Goal: Transaction & Acquisition: Download file/media

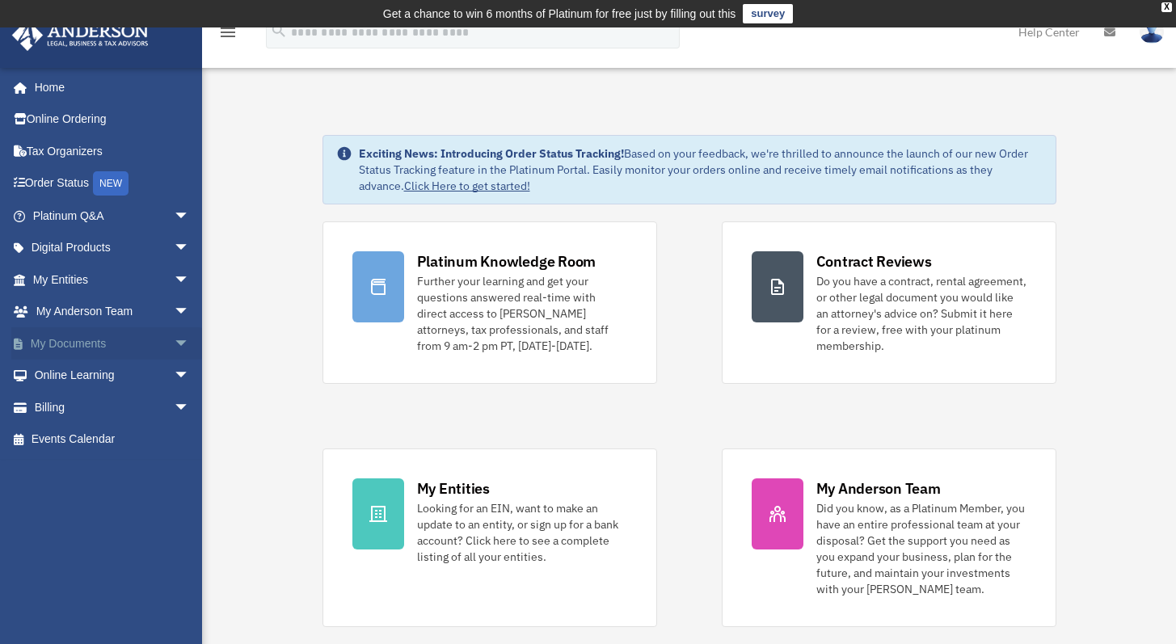
click at [71, 349] on link "My Documents arrow_drop_down" at bounding box center [112, 343] width 203 height 32
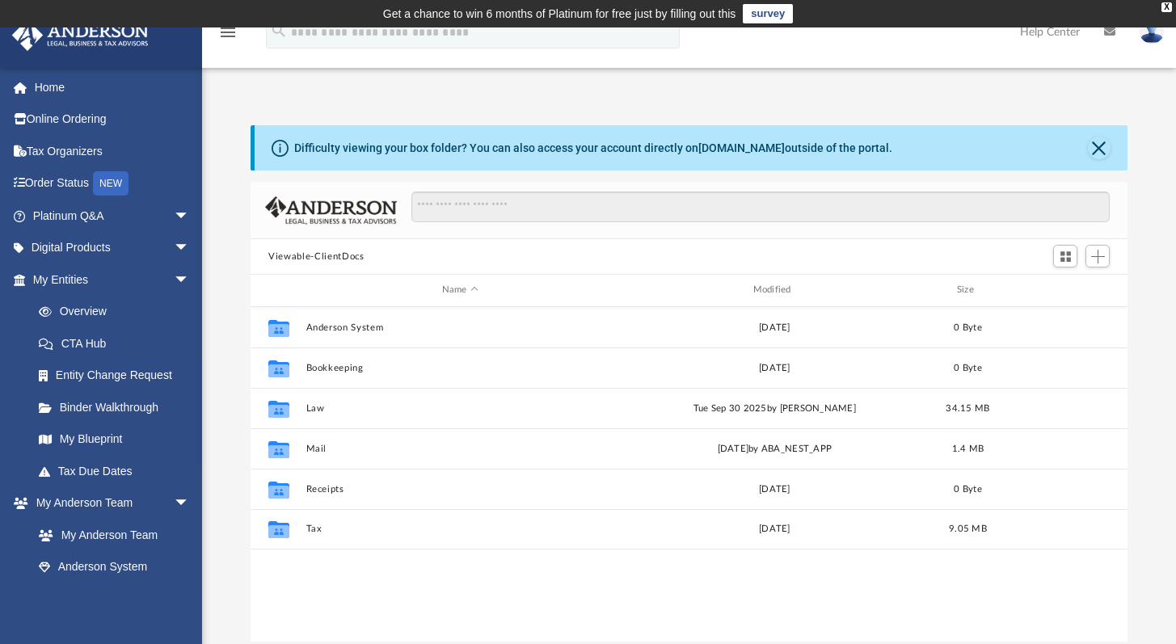
scroll to position [355, 864]
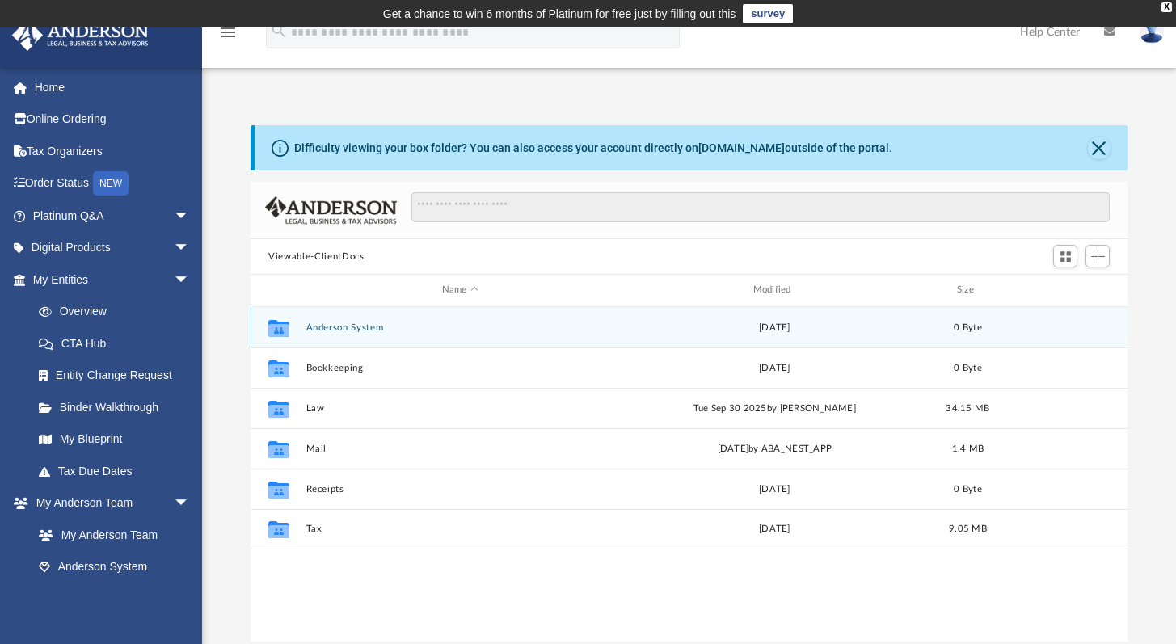
click at [368, 324] on button "Anderson System" at bounding box center [460, 327] width 308 height 11
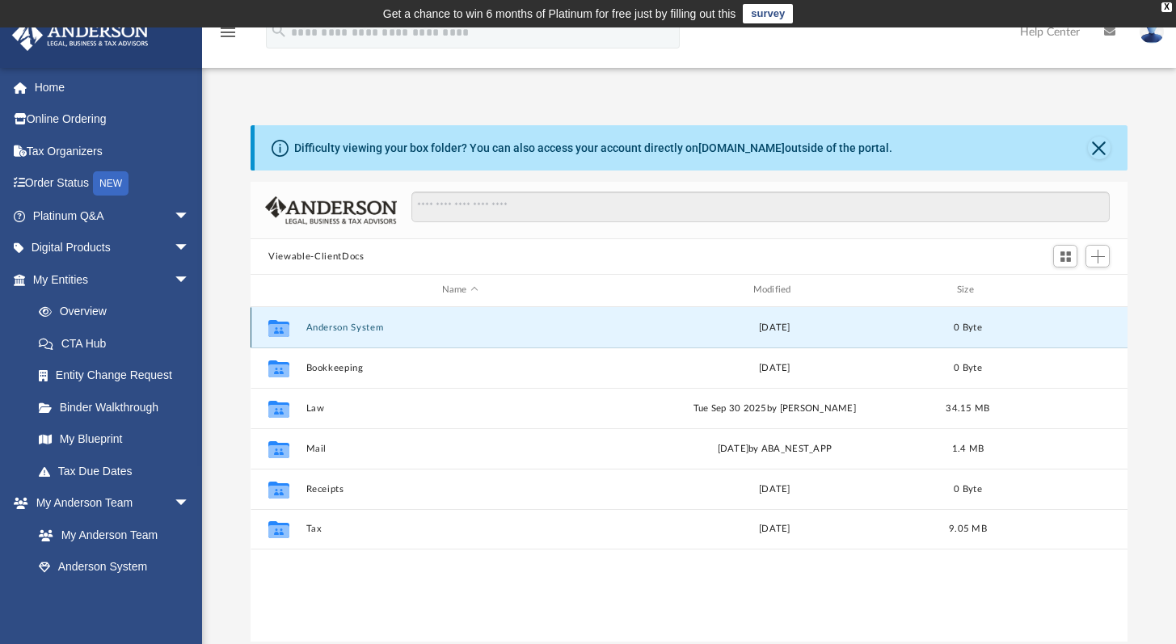
click at [368, 324] on button "Anderson System" at bounding box center [460, 327] width 308 height 11
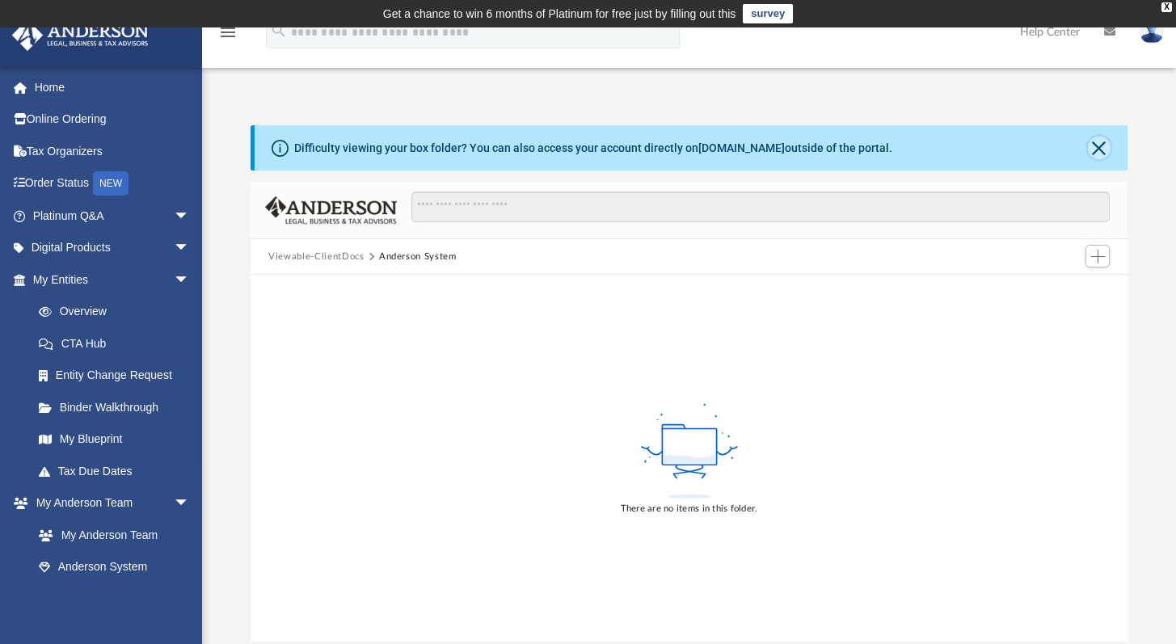
click at [1101, 146] on button "Close" at bounding box center [1099, 148] width 23 height 23
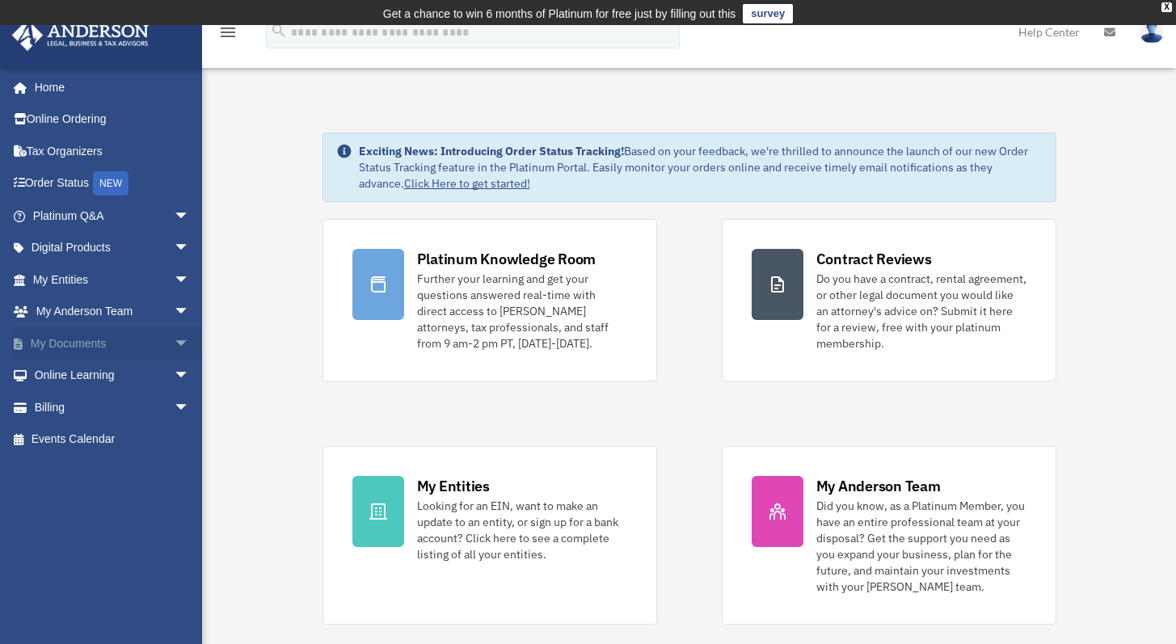
click at [87, 344] on link "My Documents arrow_drop_down" at bounding box center [112, 343] width 203 height 32
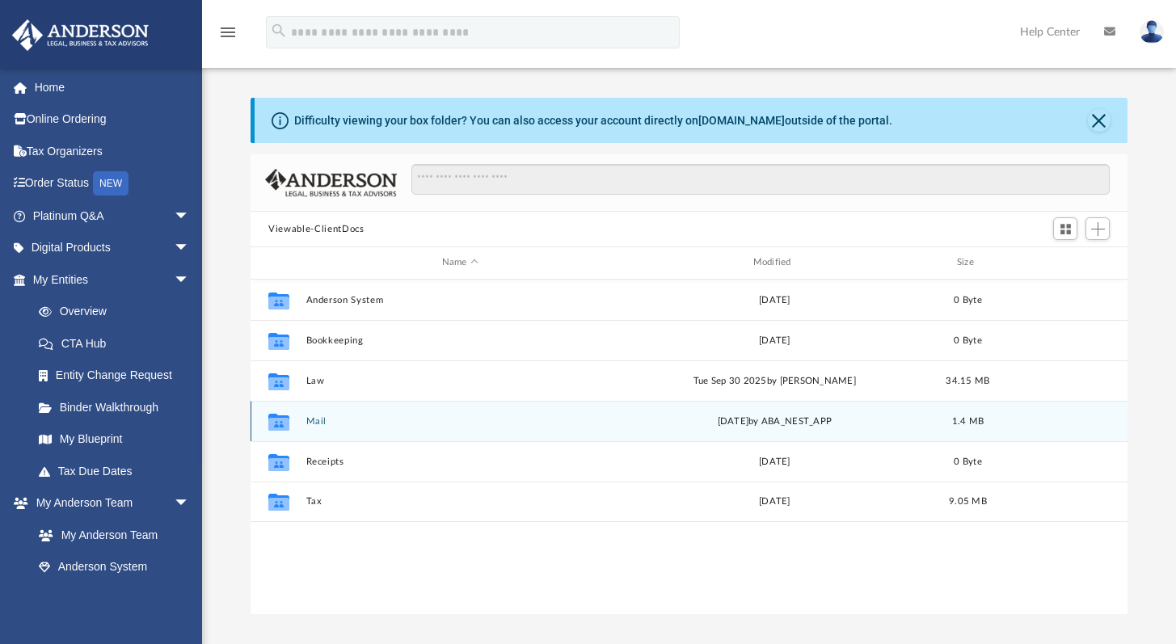
scroll to position [355, 864]
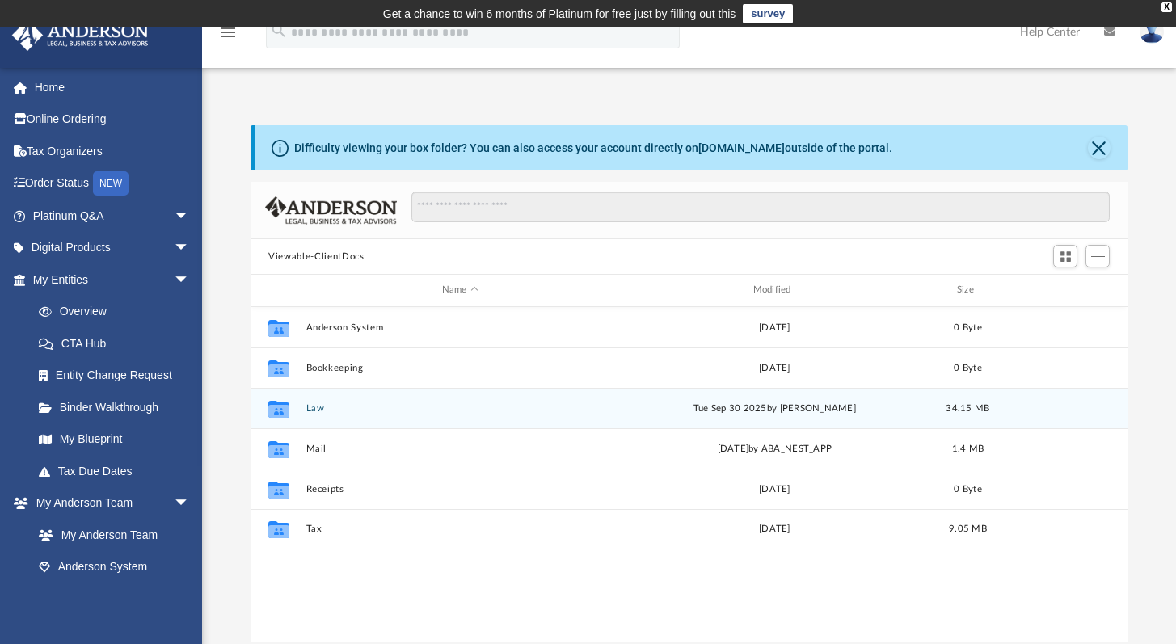
click at [368, 413] on div "Collaborated Folder Law Tue Sep 30 2025 by Caleb Nichols 34.15 MB" at bounding box center [689, 408] width 877 height 40
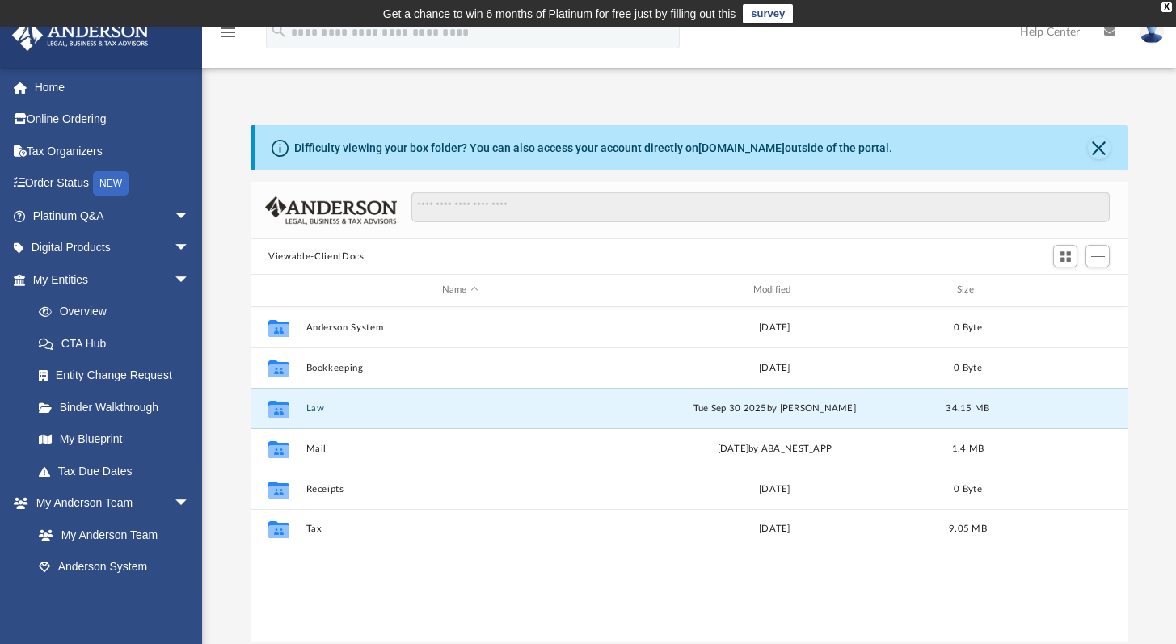
click at [368, 413] on div "Collaborated Folder Law Tue Sep 30 2025 by Caleb Nichols 34.15 MB" at bounding box center [689, 408] width 877 height 40
click at [284, 407] on icon "grid" at bounding box center [278, 410] width 21 height 13
click at [339, 407] on button "Law" at bounding box center [460, 408] width 308 height 11
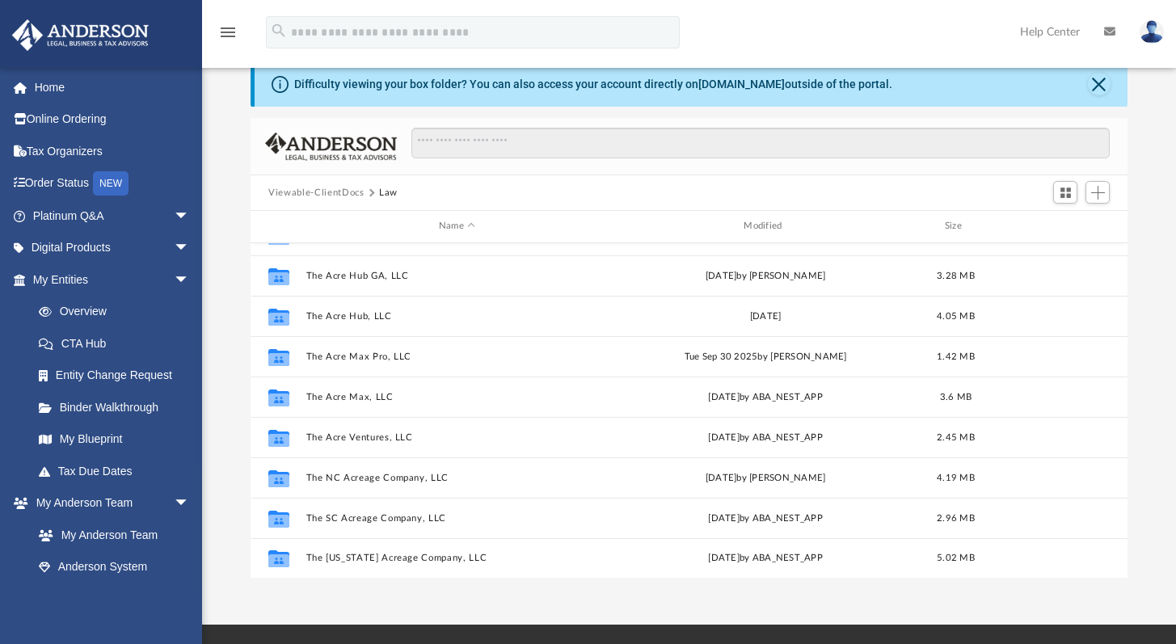
scroll to position [72, 0]
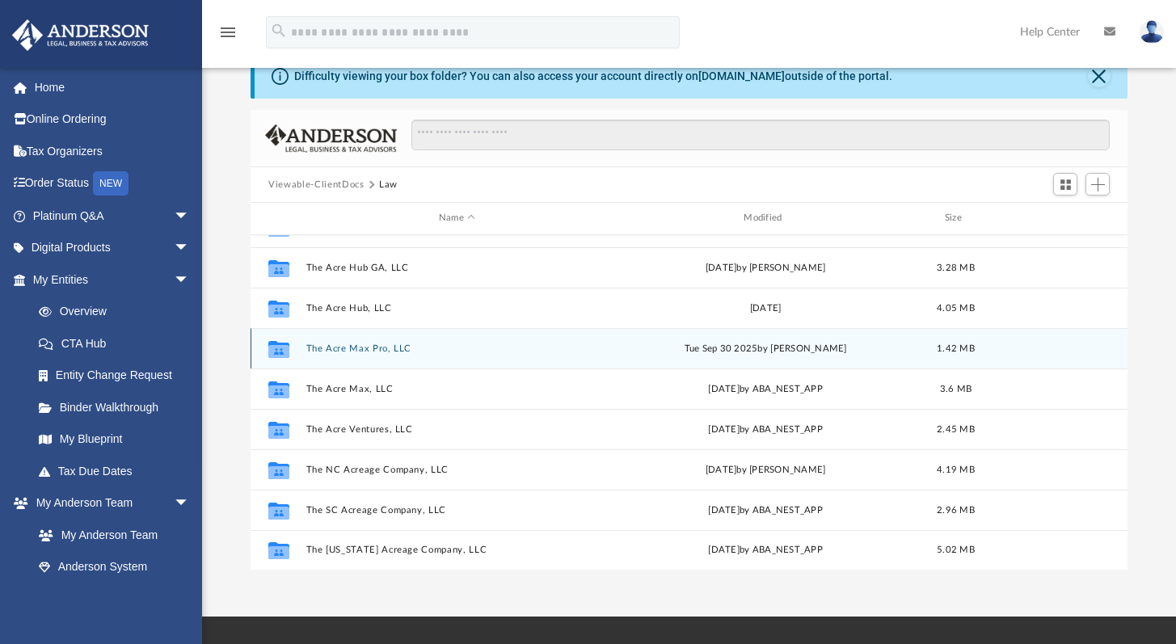
click at [408, 351] on button "The Acre Max Pro, LLC" at bounding box center [456, 349] width 301 height 11
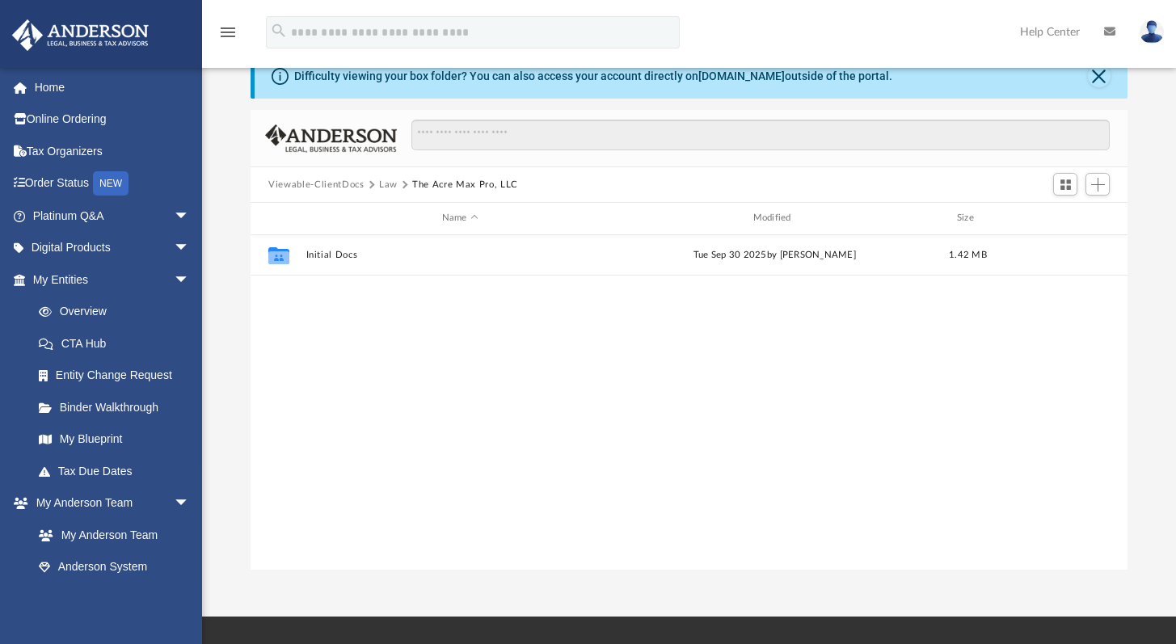
scroll to position [0, 0]
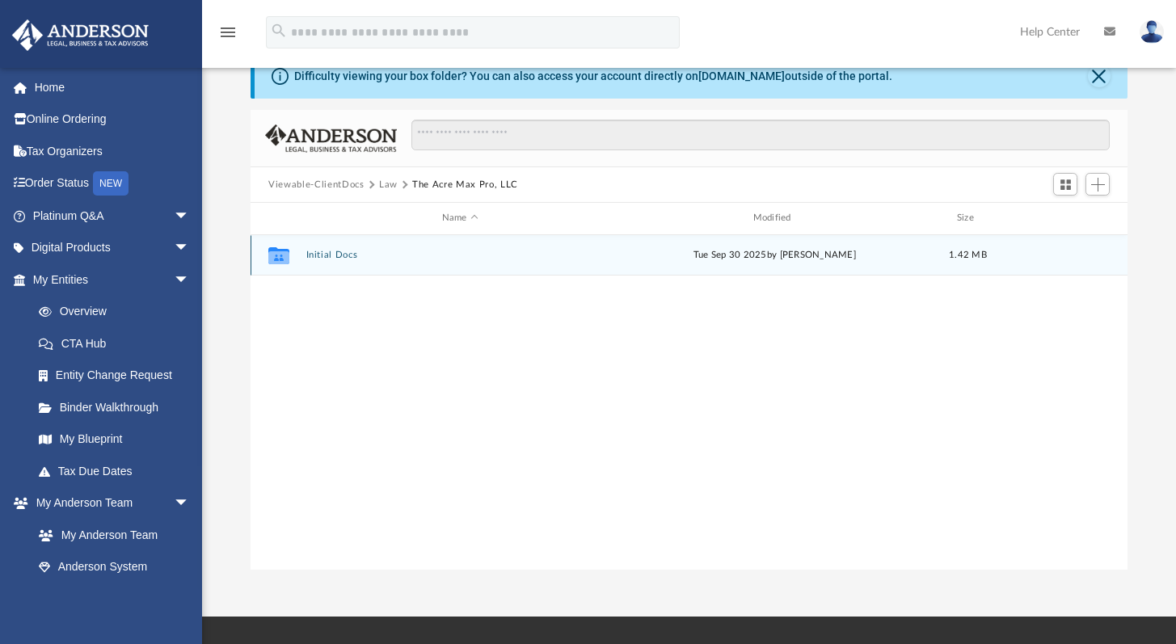
click at [353, 257] on button "Initial Docs" at bounding box center [460, 255] width 308 height 11
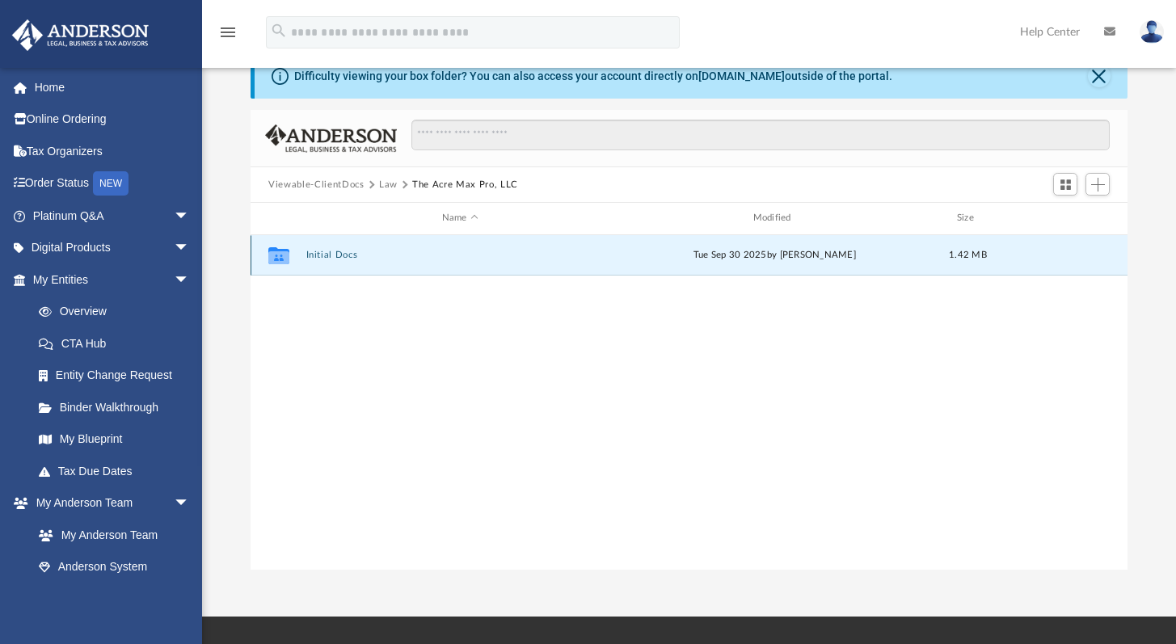
click at [353, 257] on button "Initial Docs" at bounding box center [460, 255] width 308 height 11
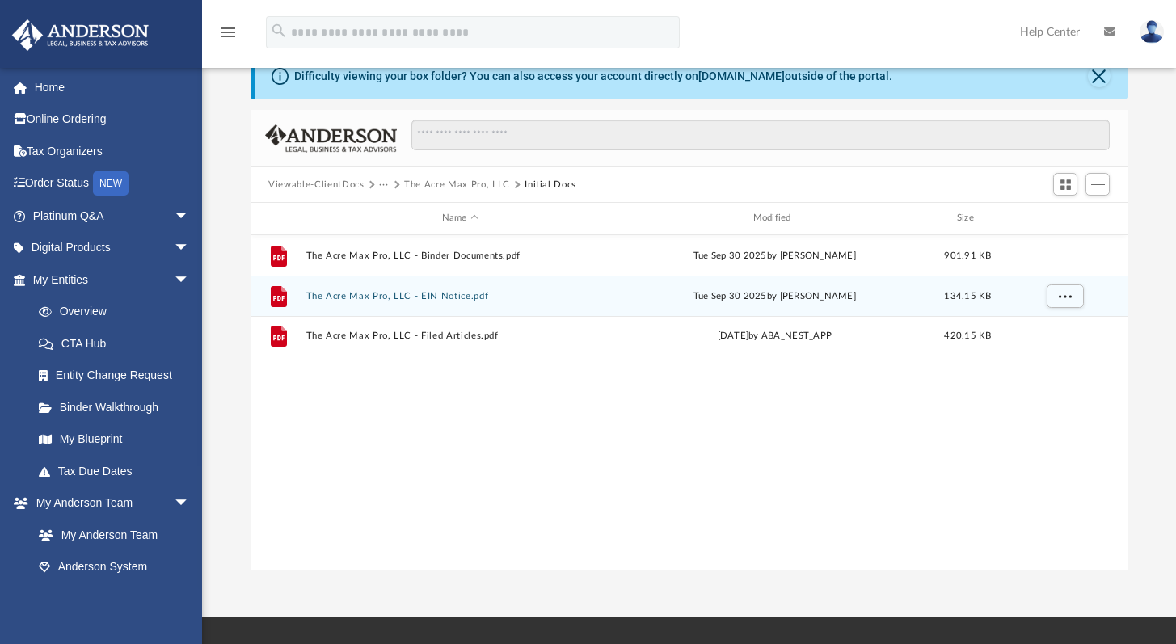
click at [416, 305] on div "File The Acre Max Pro, LLC - EIN Notice.pdf Tue Sep 30 2025 by Caleb Nichols 13…" at bounding box center [689, 296] width 877 height 40
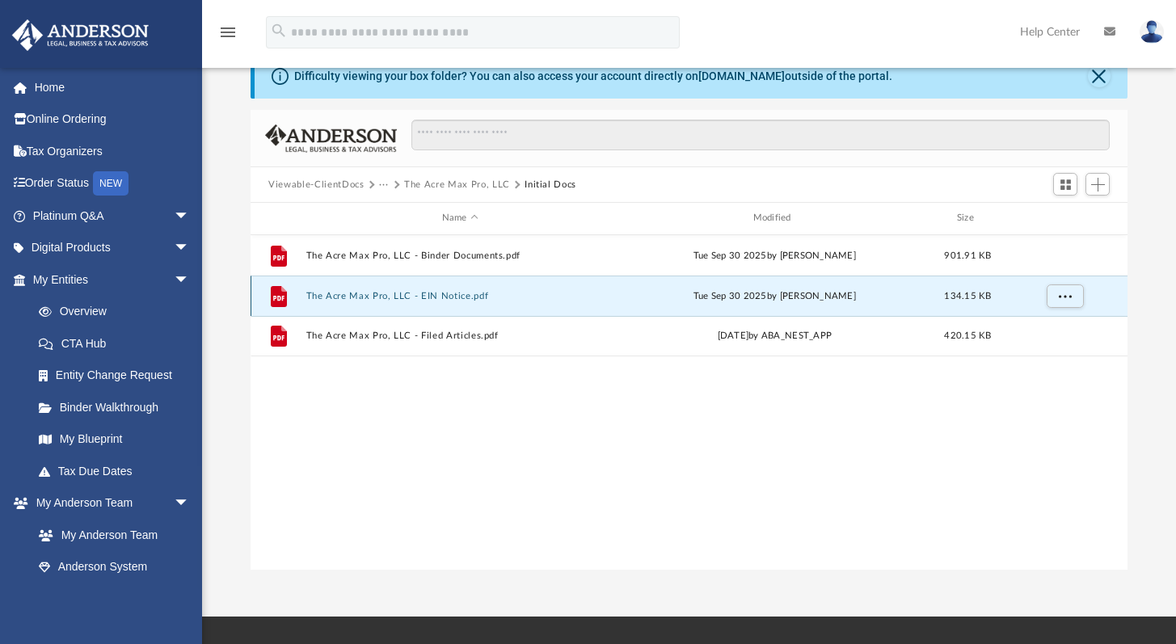
click at [445, 296] on button "The Acre Max Pro, LLC - EIN Notice.pdf" at bounding box center [460, 296] width 308 height 11
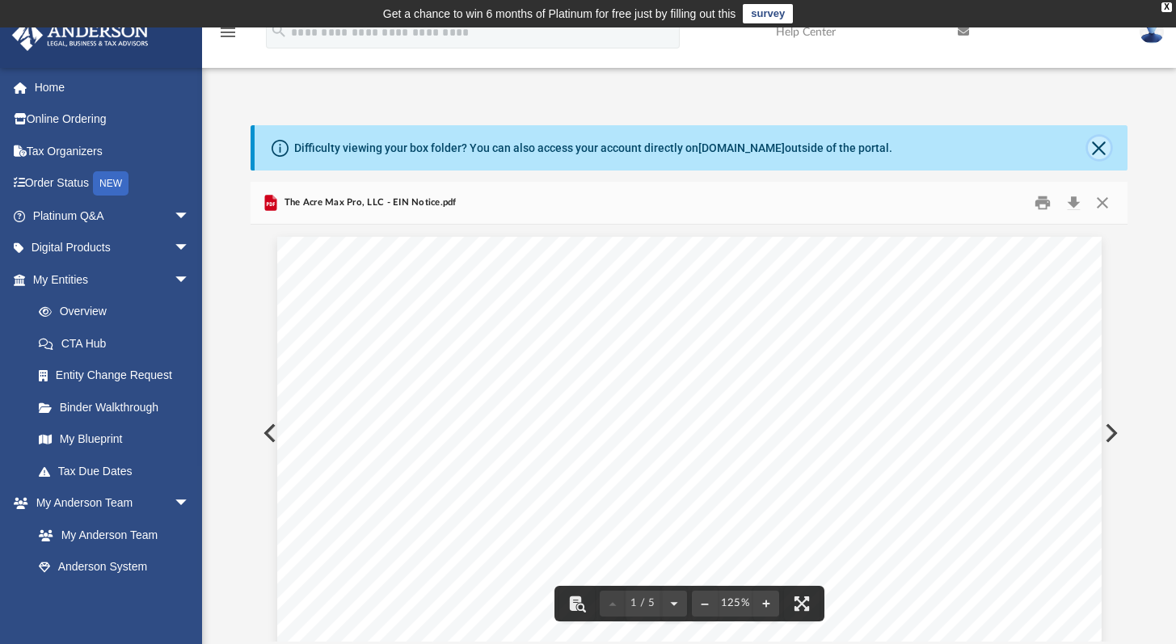
click at [1097, 150] on button "Close" at bounding box center [1099, 148] width 23 height 23
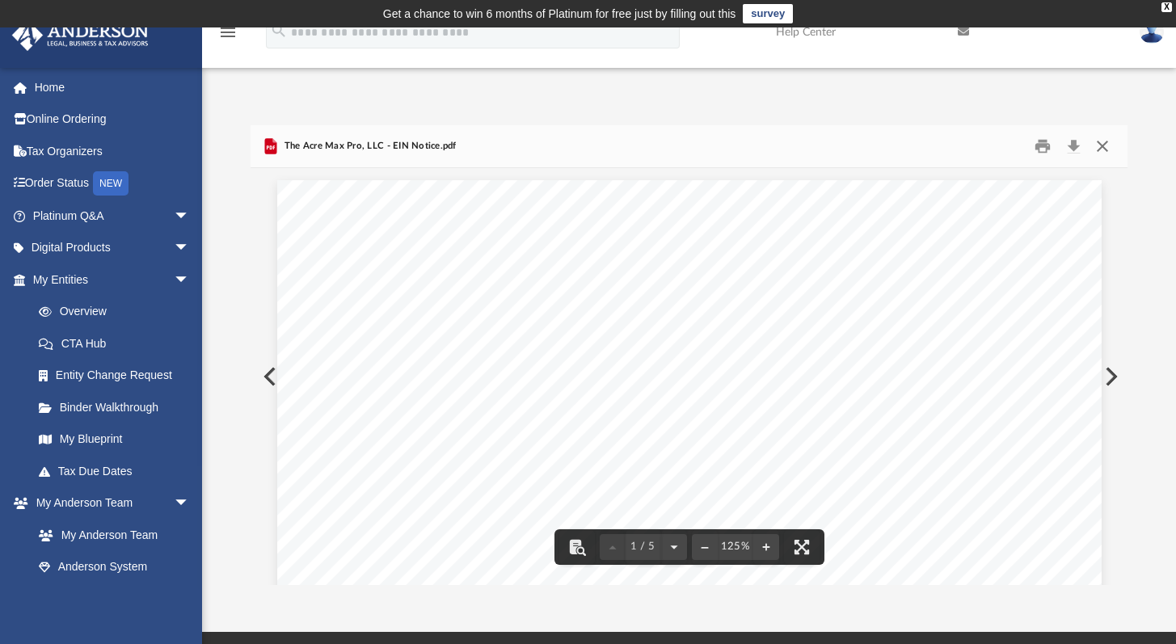
click at [1104, 152] on button "Close" at bounding box center [1101, 146] width 29 height 25
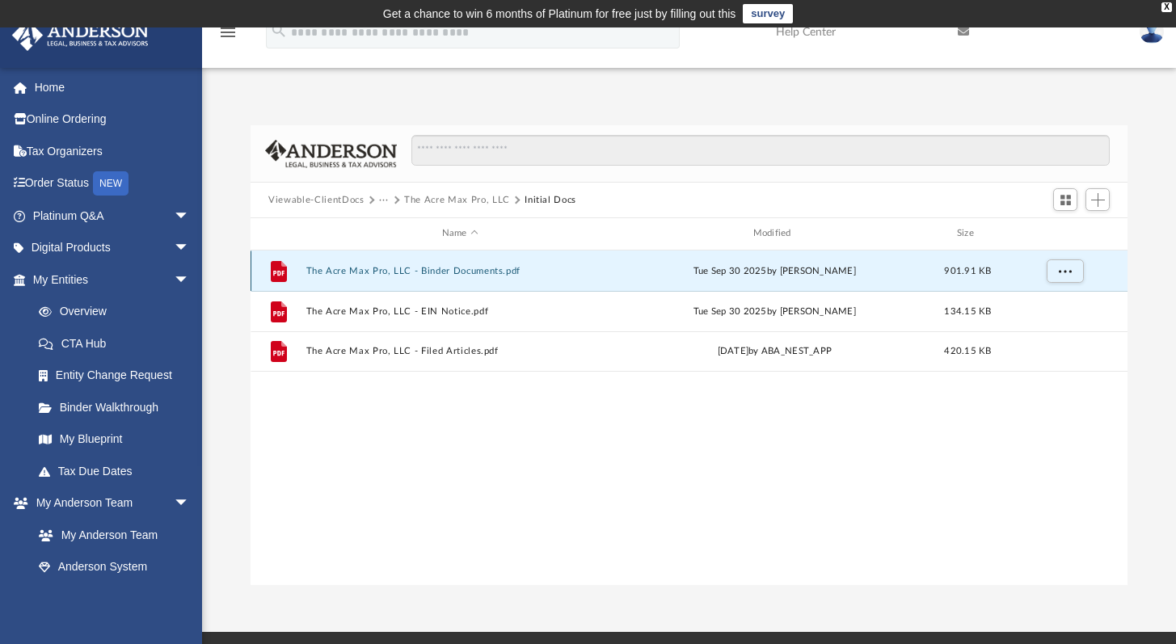
click at [471, 271] on button "The Acre Max Pro, LLC - Binder Documents.pdf" at bounding box center [460, 271] width 308 height 11
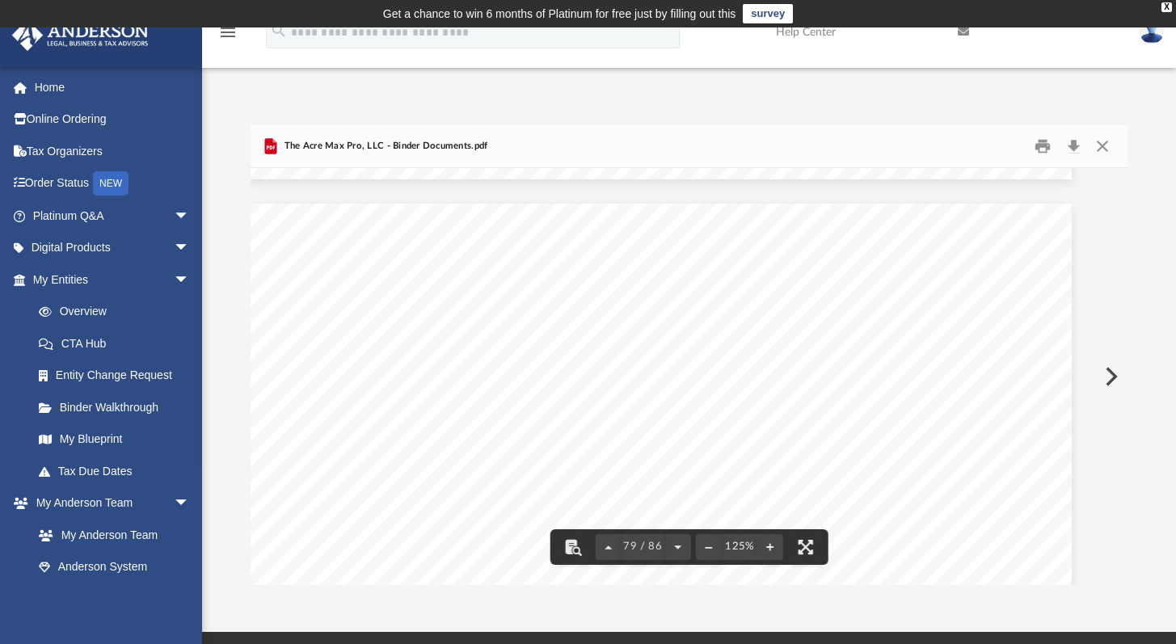
scroll to position [84788, 30]
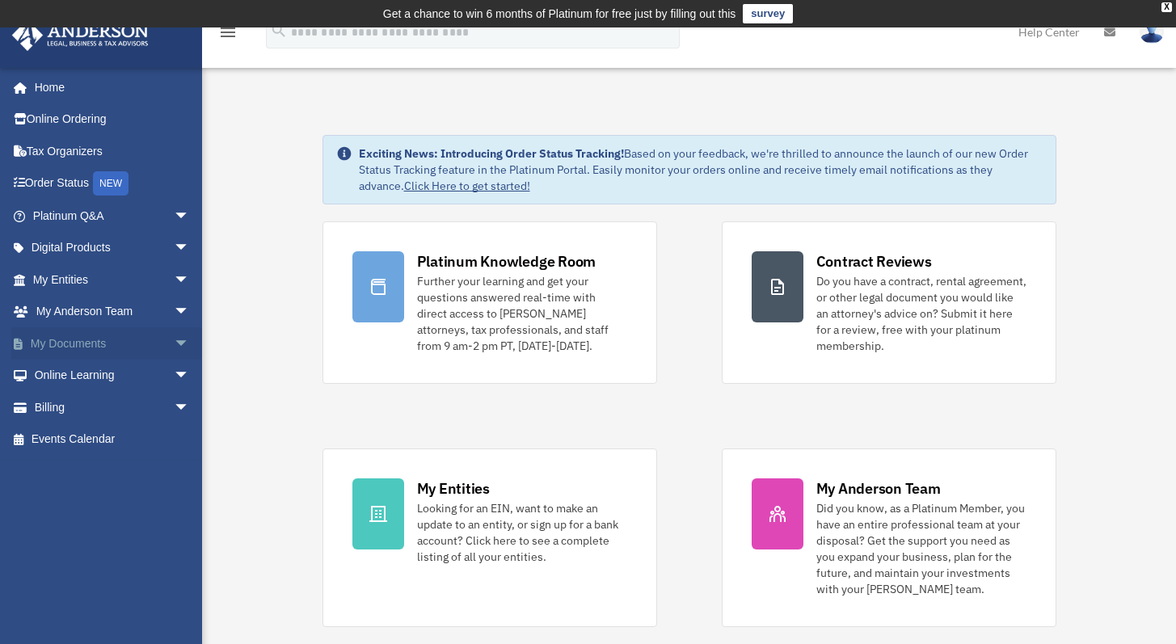
click at [68, 344] on link "My Documents arrow_drop_down" at bounding box center [112, 343] width 203 height 32
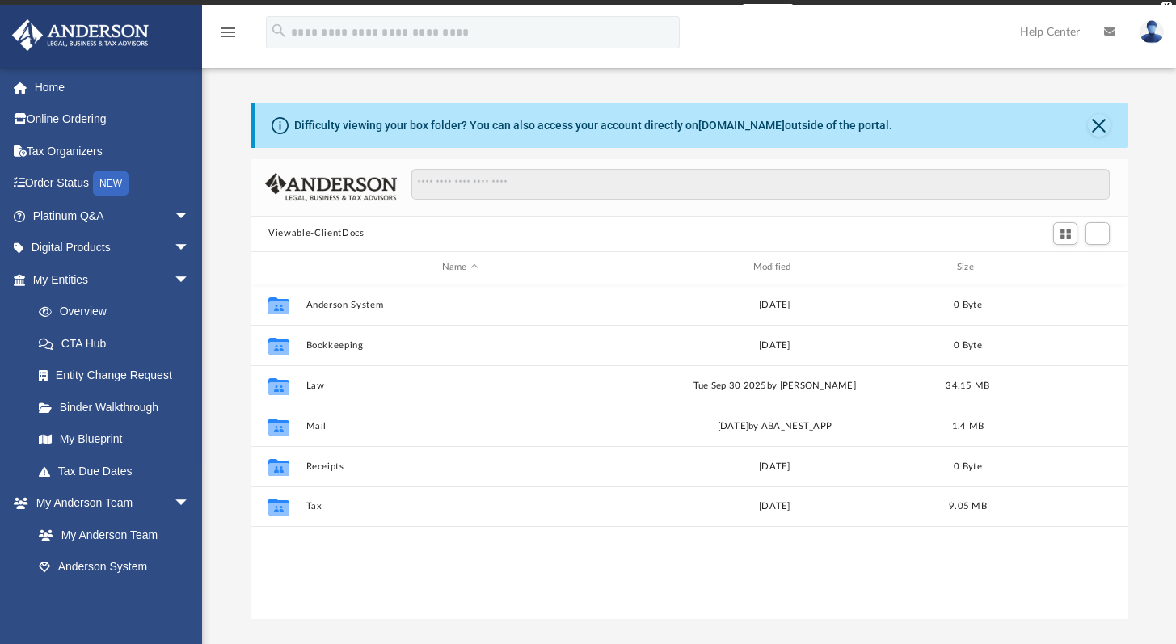
scroll to position [355, 864]
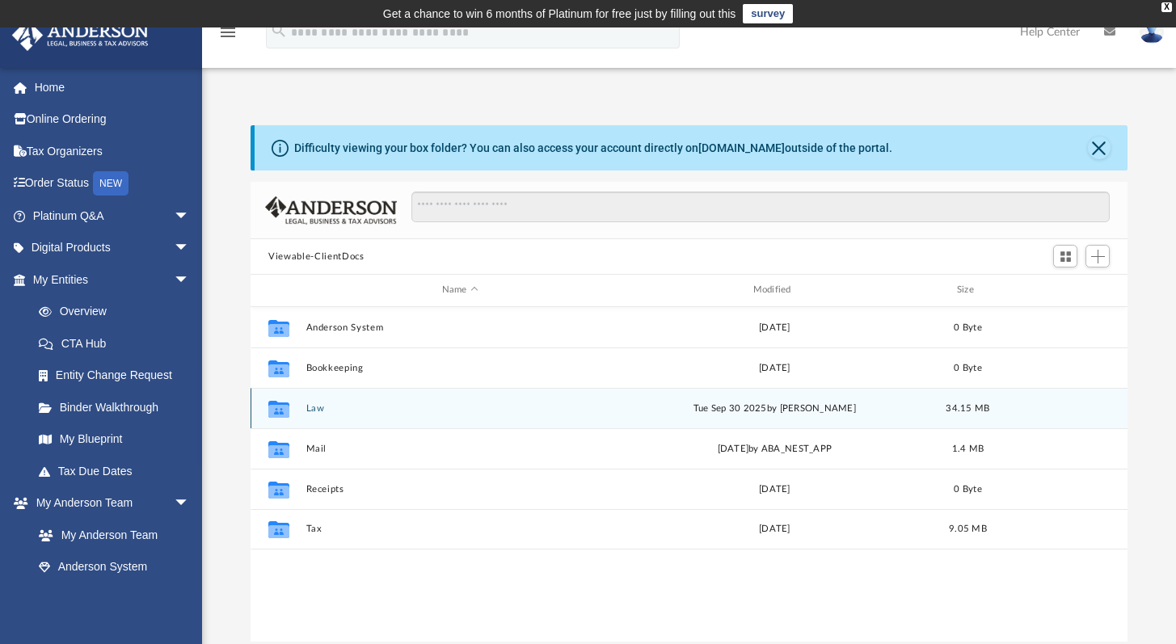
click at [324, 406] on button "Law" at bounding box center [460, 408] width 308 height 11
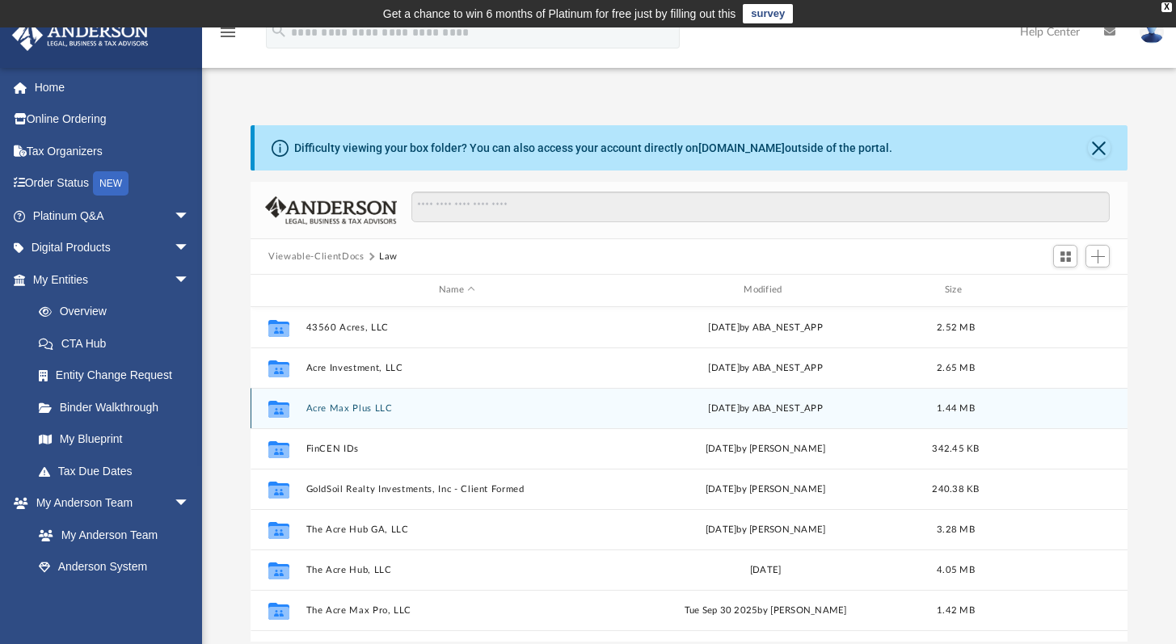
click at [324, 406] on button "Acre Max Plus LLC" at bounding box center [456, 408] width 301 height 11
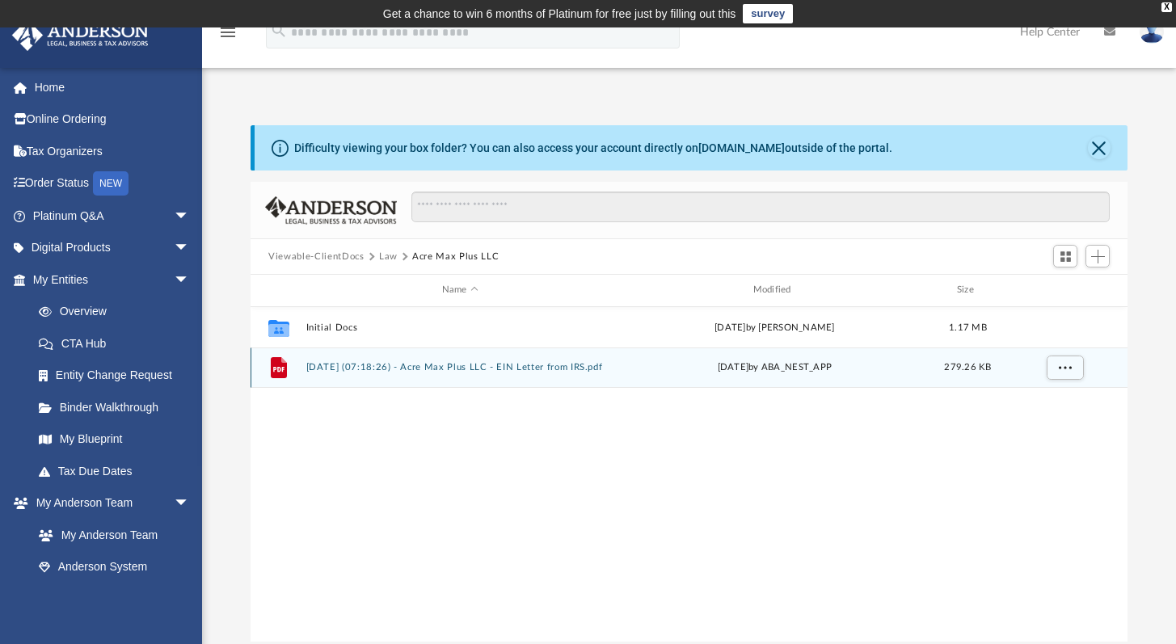
click at [406, 367] on button "2025.07.01 (07:18:26) - Acre Max Plus LLC - EIN Letter from IRS.pdf" at bounding box center [460, 367] width 308 height 11
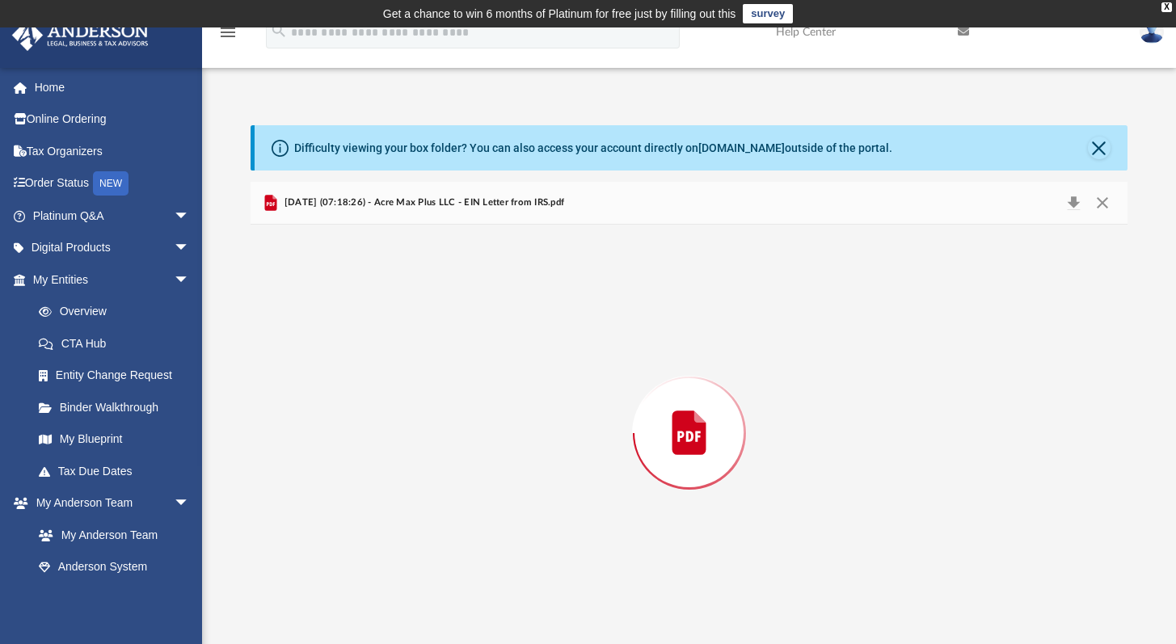
click at [406, 367] on div "Preview" at bounding box center [689, 433] width 877 height 417
click at [1073, 204] on button "Download" at bounding box center [1073, 203] width 29 height 25
